Goal: Complete application form

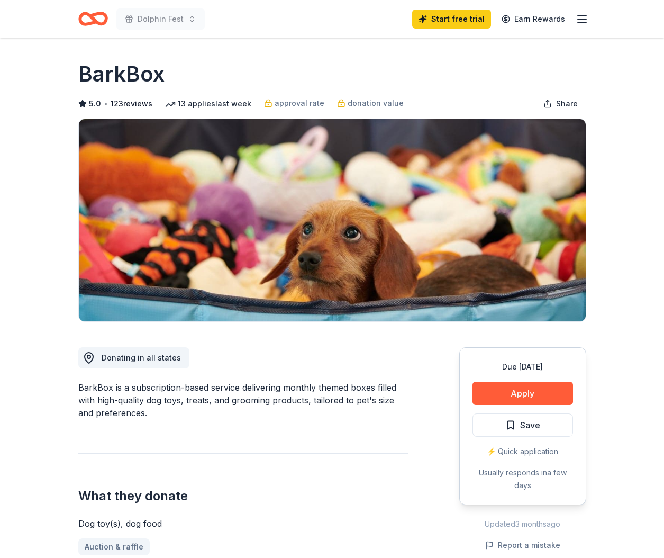
click at [584, 19] on line "button" at bounding box center [582, 19] width 8 height 0
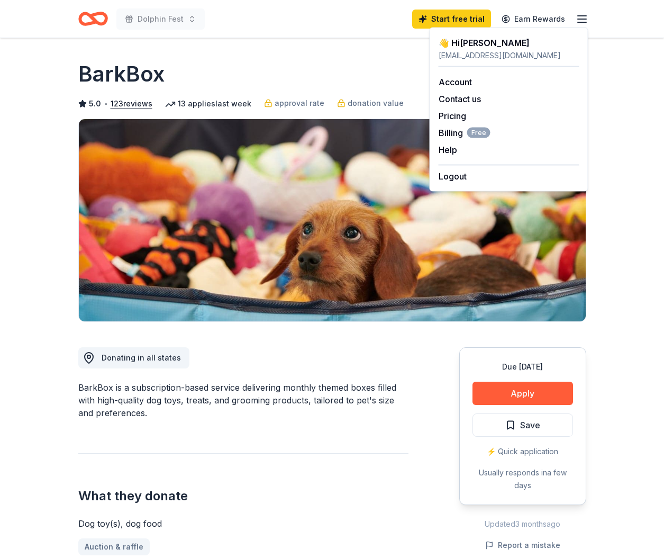
click at [104, 21] on icon "Home" at bounding box center [97, 18] width 16 height 11
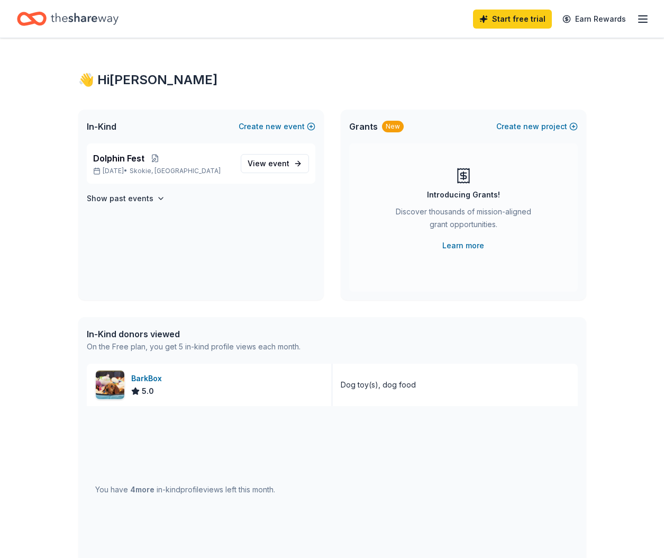
scroll to position [1, 0]
click at [278, 157] on span "View event" at bounding box center [269, 163] width 42 height 13
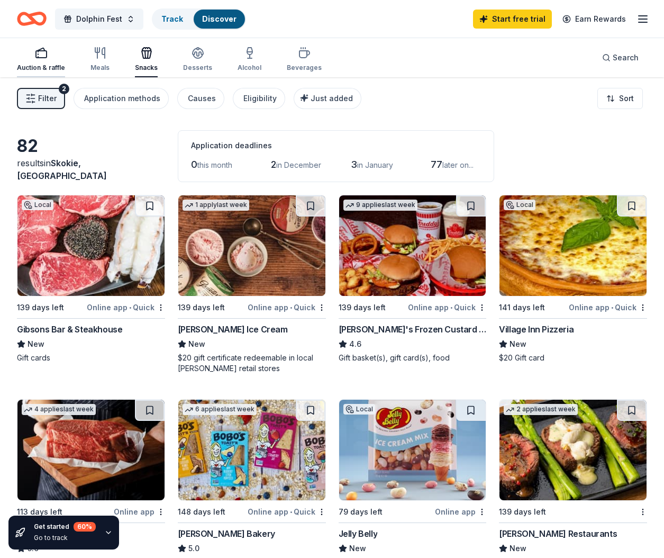
click at [61, 61] on div "Auction & raffle" at bounding box center [41, 59] width 48 height 25
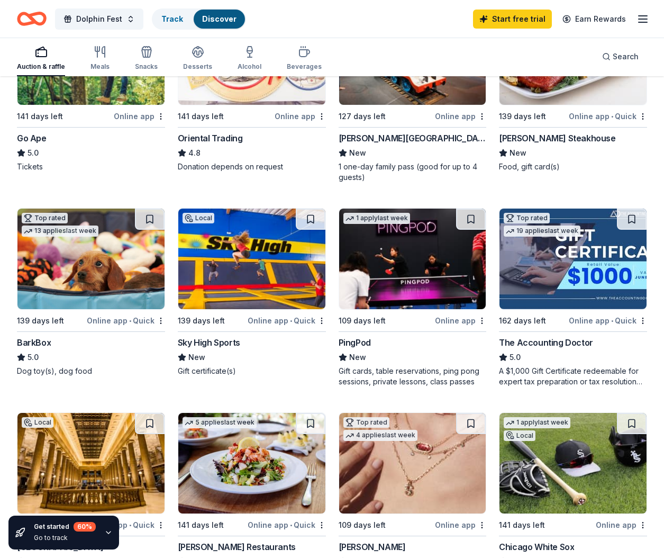
scroll to position [330, 0]
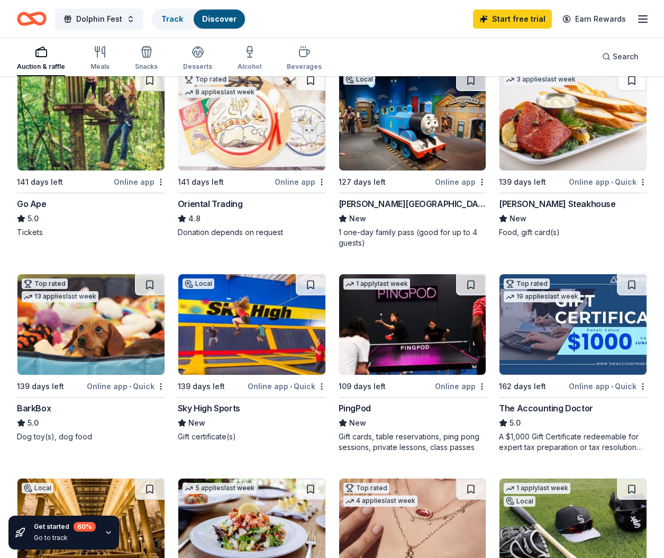
click at [81, 139] on img at bounding box center [90, 120] width 147 height 101
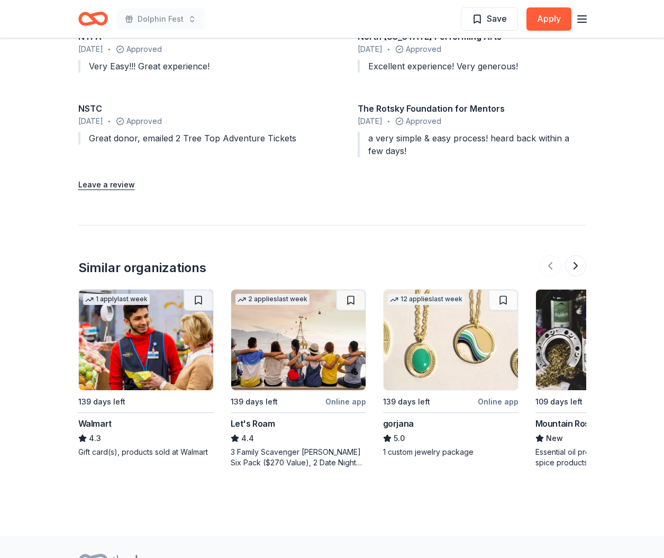
scroll to position [1277, 0]
click at [574, 254] on button at bounding box center [575, 264] width 21 height 21
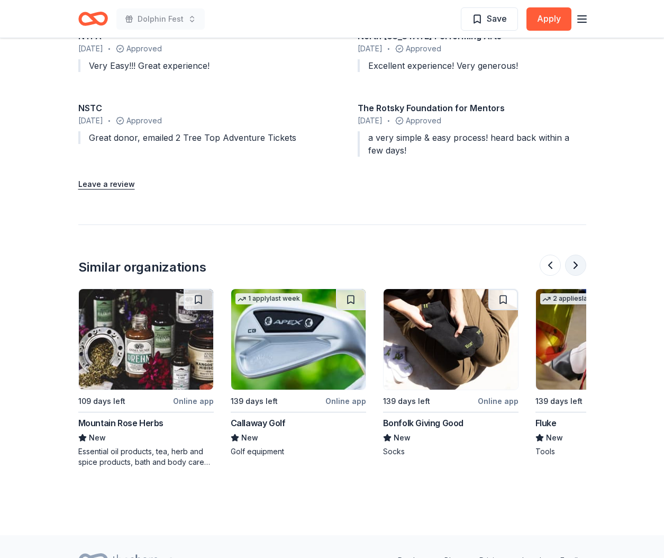
click at [574, 254] on button at bounding box center [575, 264] width 21 height 21
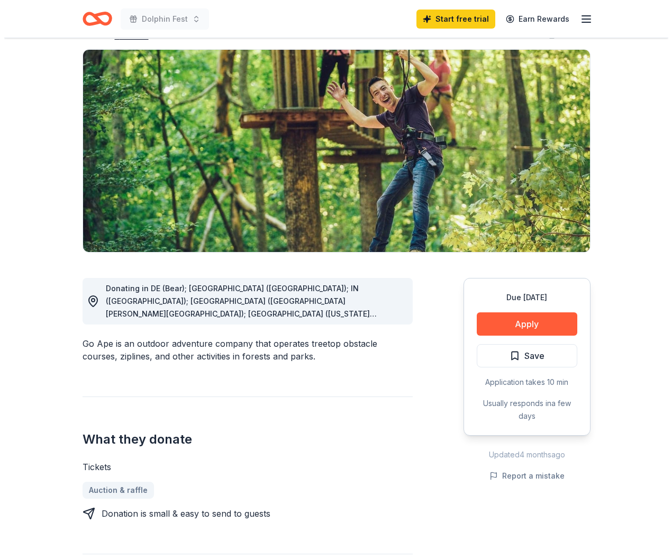
scroll to position [138, 0]
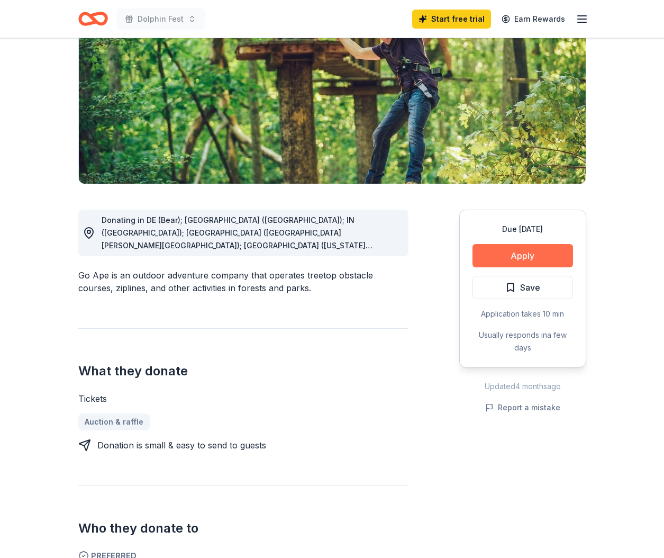
click at [497, 258] on button "Apply" at bounding box center [522, 255] width 101 height 23
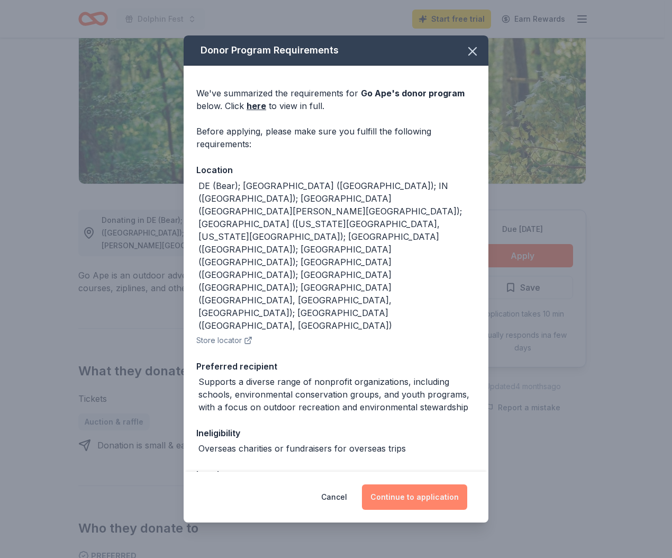
click at [425, 484] on button "Continue to application" at bounding box center [414, 496] width 105 height 25
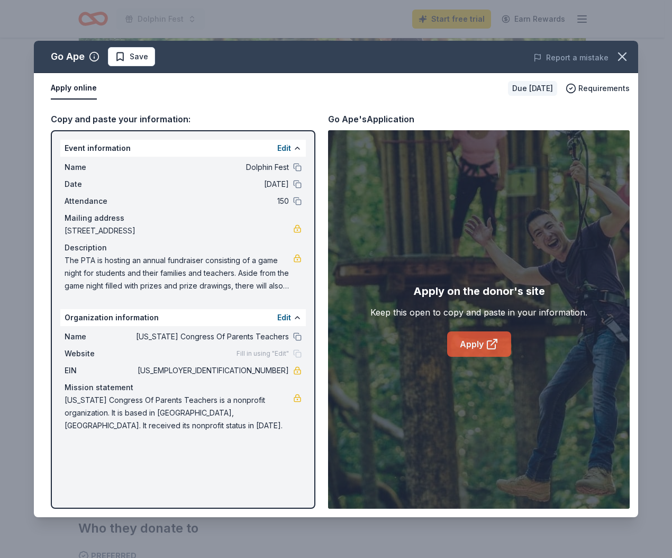
click at [468, 346] on link "Apply" at bounding box center [479, 343] width 64 height 25
